Goal: Find specific page/section: Find specific page/section

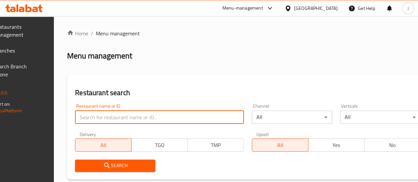
click at [137, 117] on input "search" at bounding box center [159, 117] width 169 height 13
click button "Search" at bounding box center [115, 166] width 80 height 12
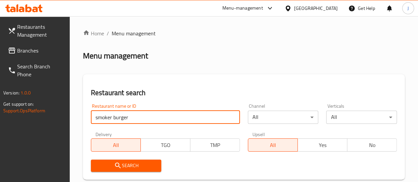
click at [140, 120] on input "smoker burger" at bounding box center [165, 117] width 149 height 13
type input "s"
click button "Search" at bounding box center [126, 166] width 71 height 12
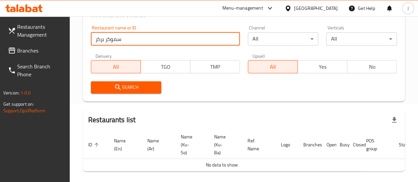
scroll to position [42, 0]
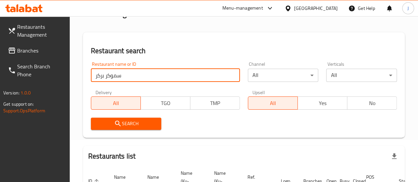
drag, startPoint x: 105, startPoint y: 76, endPoint x: 87, endPoint y: 76, distance: 18.5
click at [87, 76] on div "Restaurant search Restaurant name or ID سموكر بركر Restaurant name or ID Channe…" at bounding box center [244, 84] width 322 height 105
type input "سموكر"
click at [130, 127] on span "Search" at bounding box center [126, 124] width 60 height 8
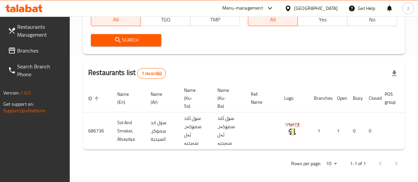
scroll to position [0, 65]
